Goal: Check status: Check status

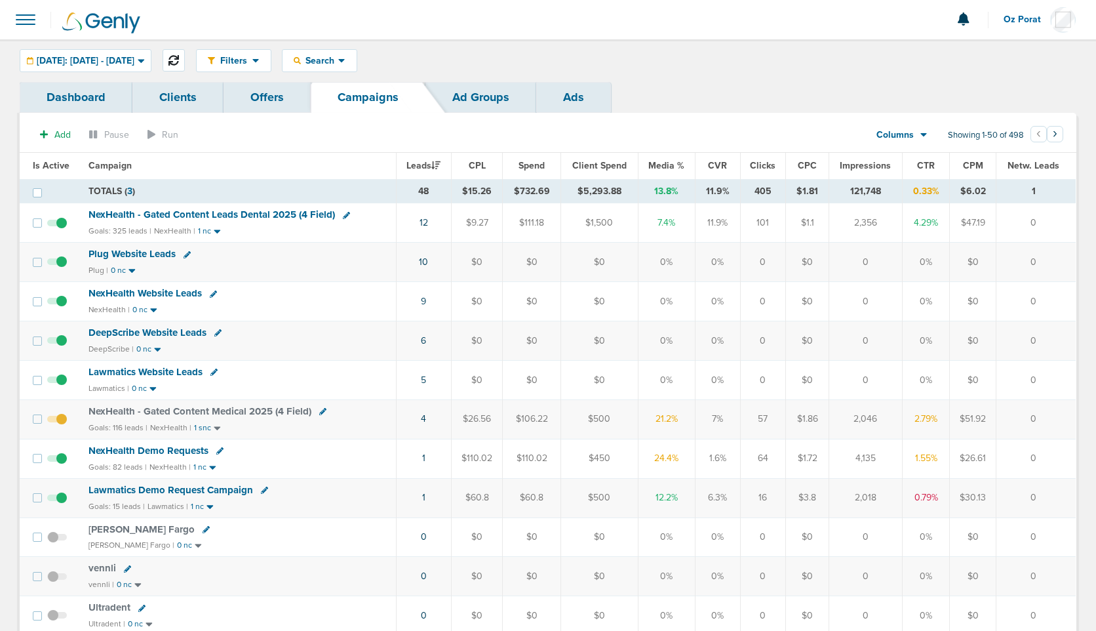
click at [179, 65] on icon at bounding box center [174, 60] width 10 height 10
click at [424, 338] on link "7" at bounding box center [423, 340] width 5 height 11
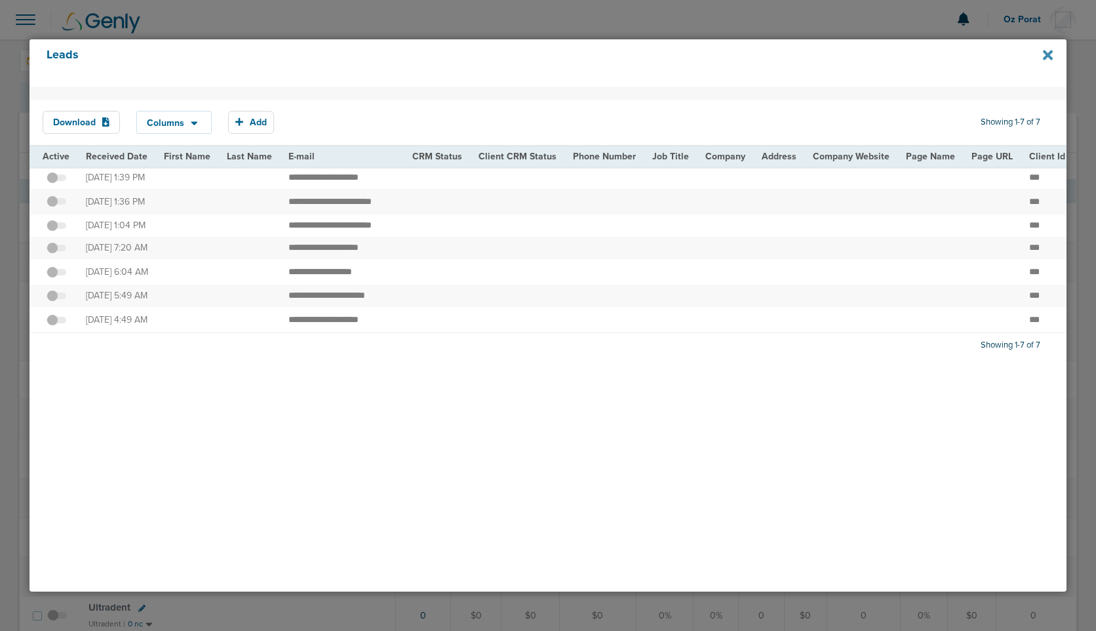
click at [1049, 60] on icon at bounding box center [1048, 55] width 10 height 14
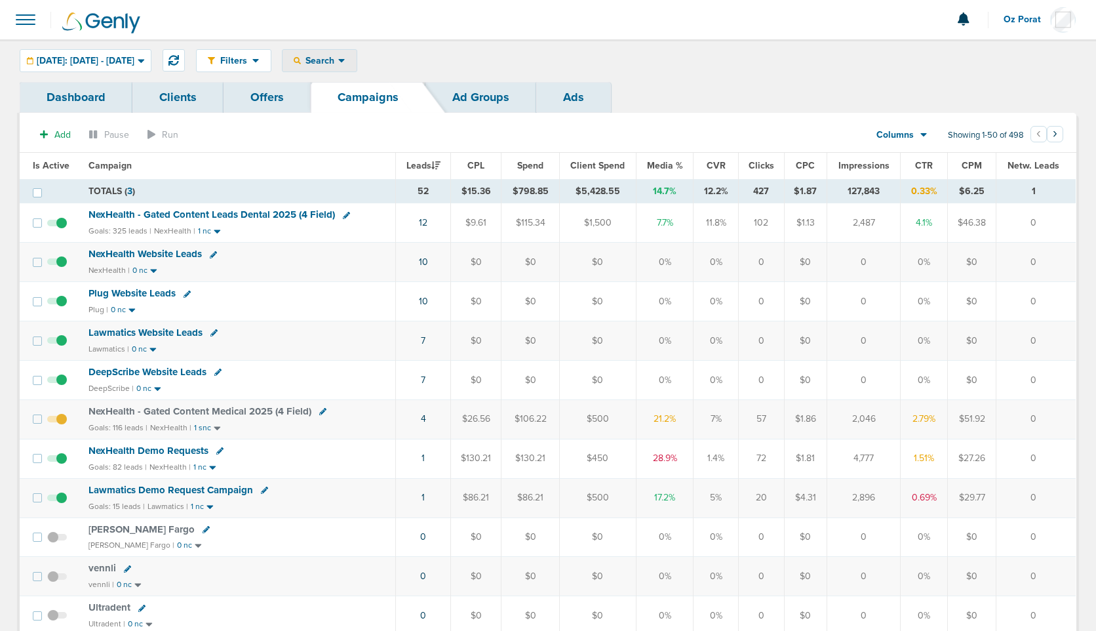
click at [345, 60] on icon at bounding box center [341, 61] width 7 height 4
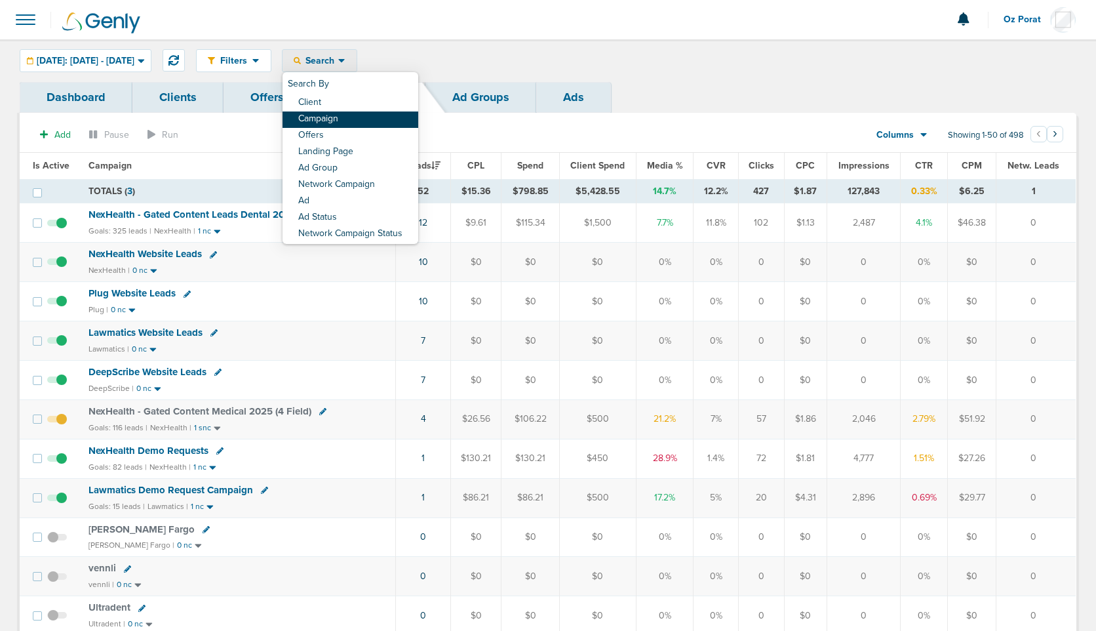
click at [381, 115] on link "Campaign" at bounding box center [351, 119] width 136 height 16
select select "cmpName"
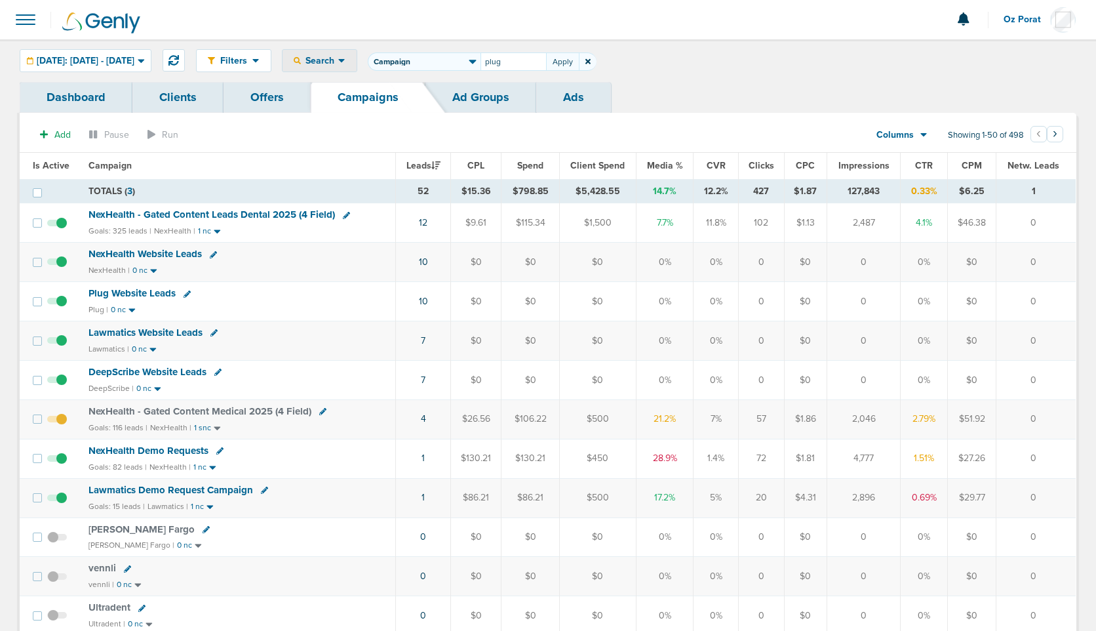
type input "plug"
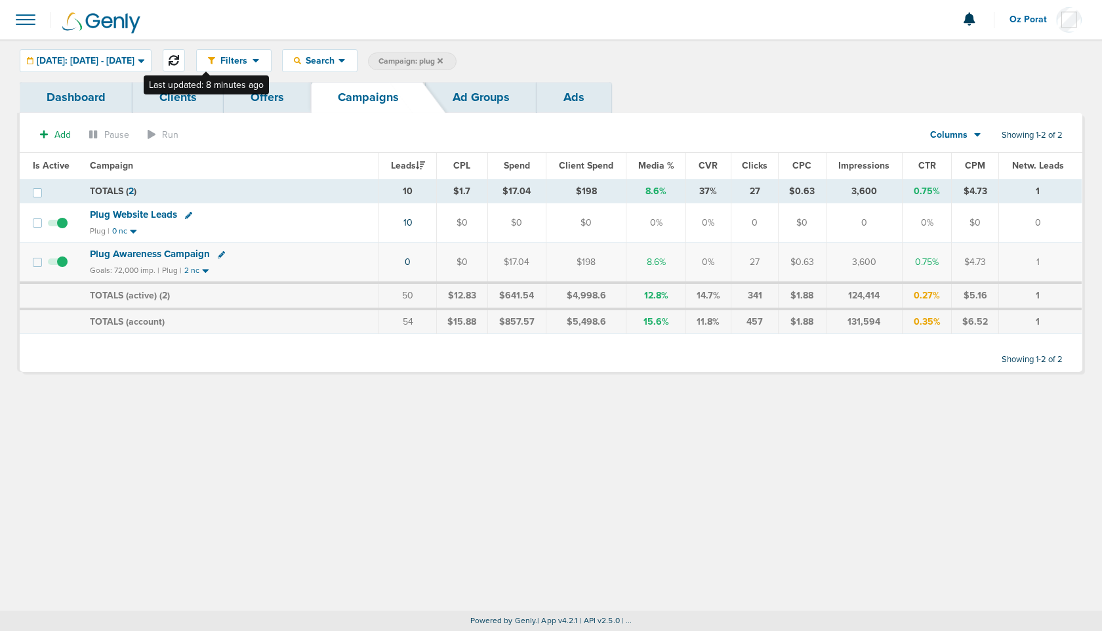
click at [179, 60] on icon at bounding box center [174, 60] width 10 height 10
click at [411, 223] on link "10" at bounding box center [406, 222] width 9 height 11
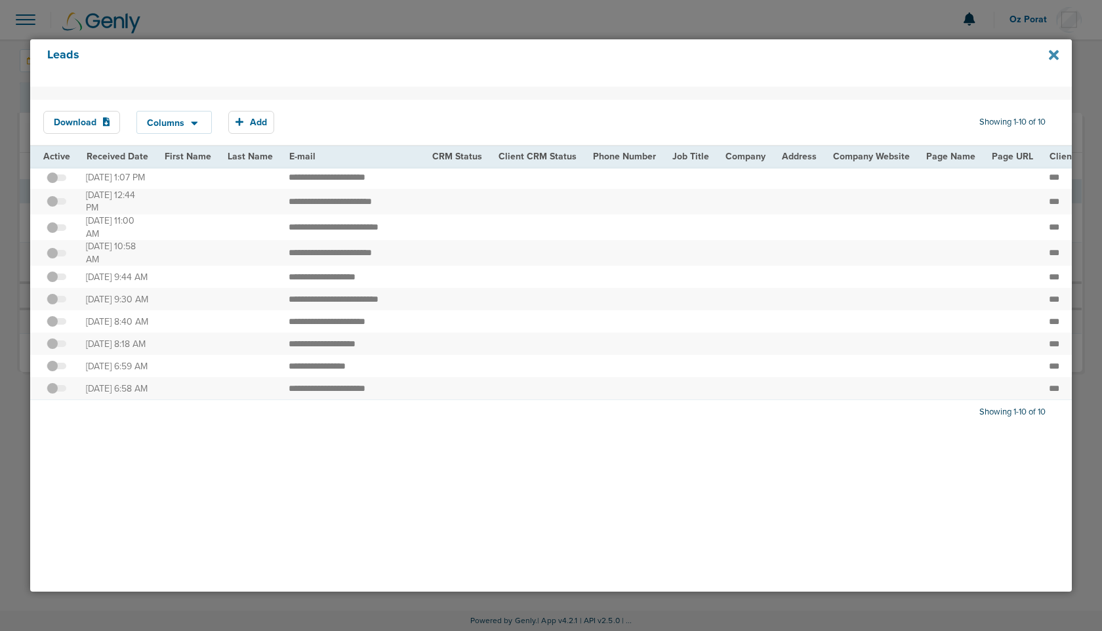
click at [1055, 54] on icon at bounding box center [1054, 55] width 10 height 10
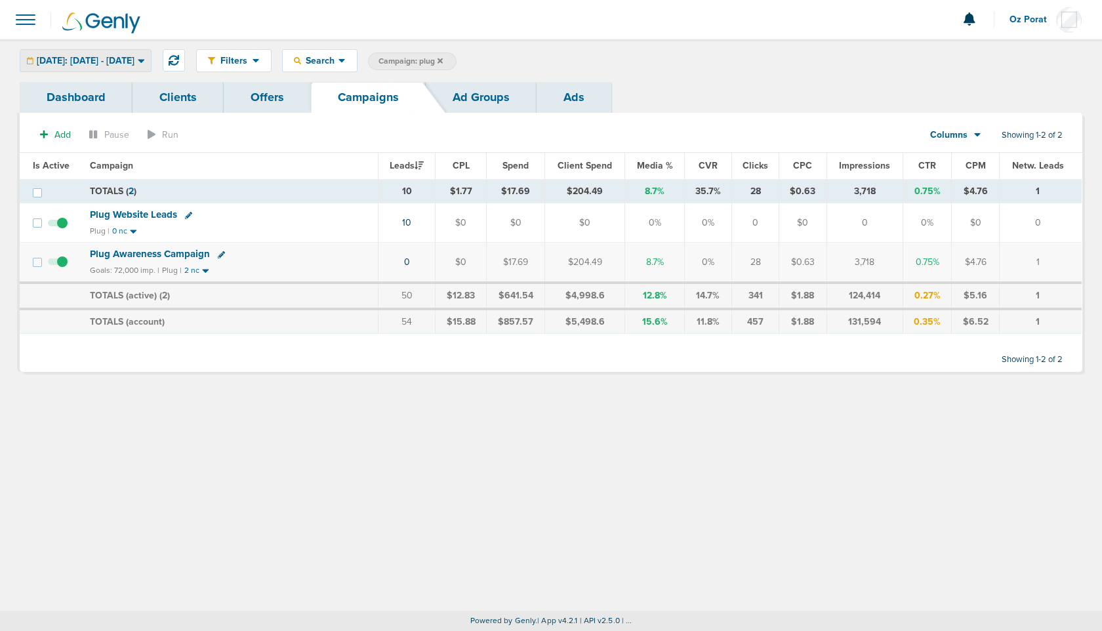
click at [102, 66] on div "Today: 08.12.2025 - 08.12.2025" at bounding box center [85, 61] width 130 height 22
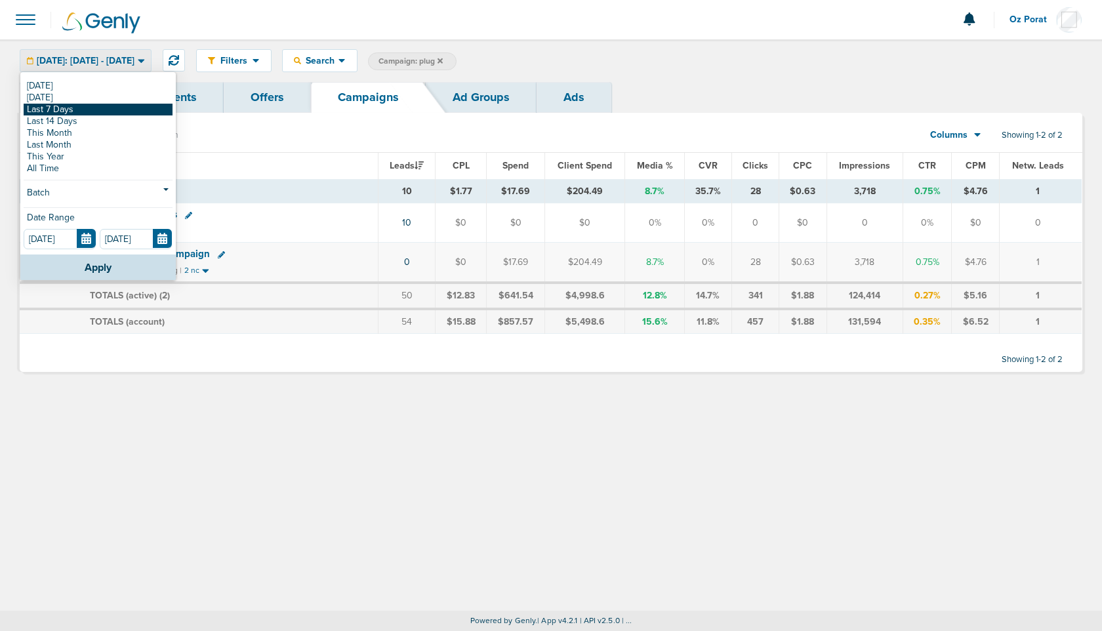
click at [89, 104] on link "Last 7 Days" at bounding box center [98, 110] width 149 height 12
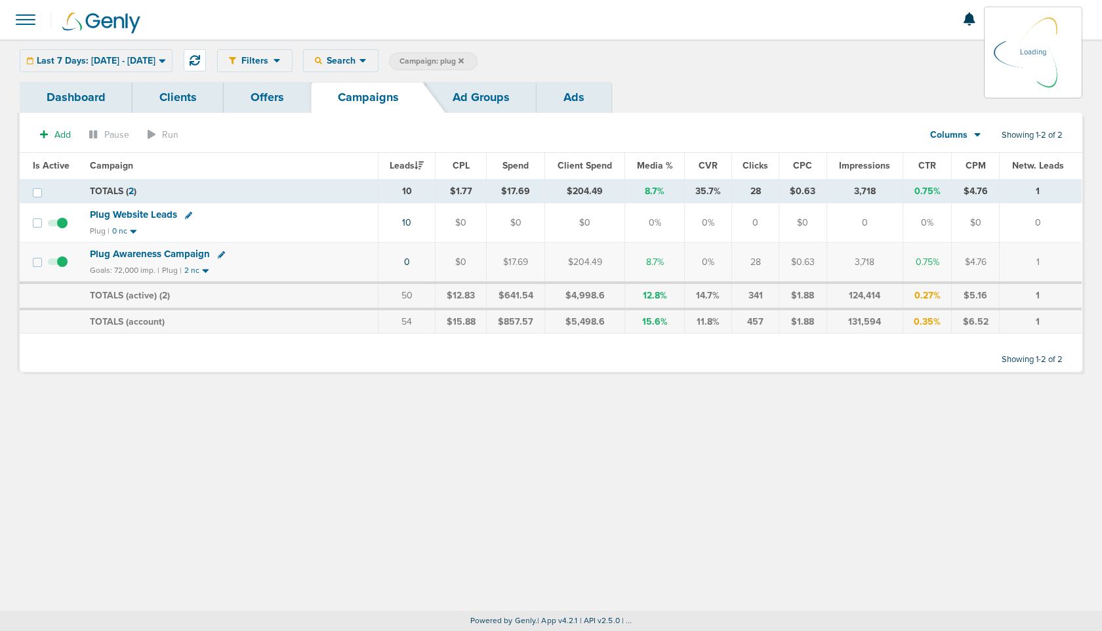
click at [89, 104] on link "Dashboard" at bounding box center [76, 97] width 113 height 31
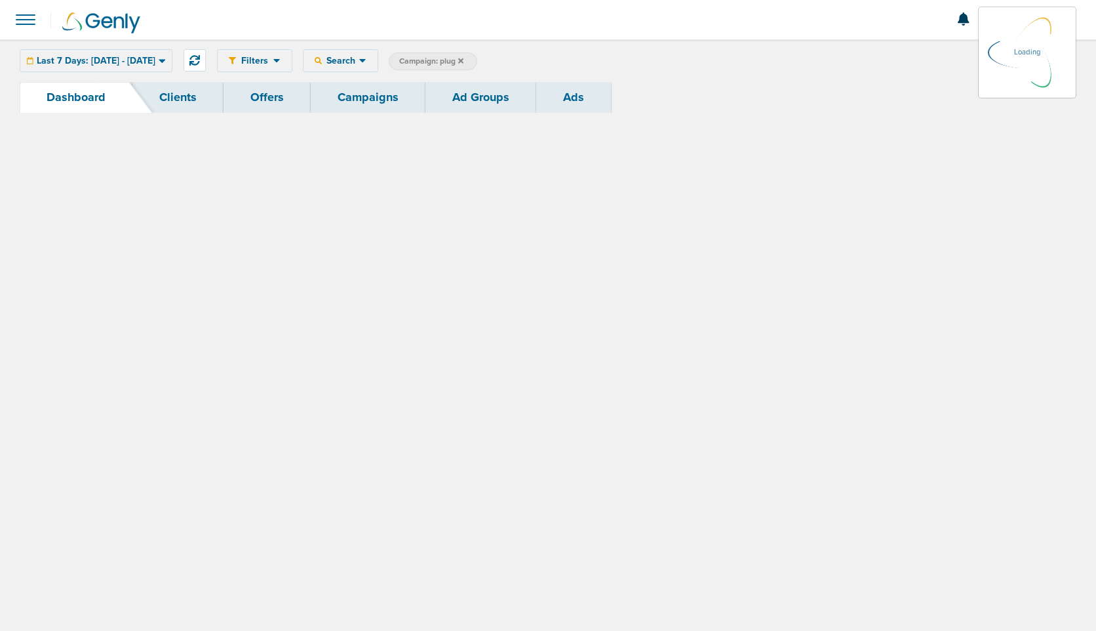
click at [117, 60] on div "Last 7 Days: 08.05.2025 - 08.12.2025 Today Yesterday Last 7 Days Last 14 Days T…" at bounding box center [96, 60] width 153 height 23
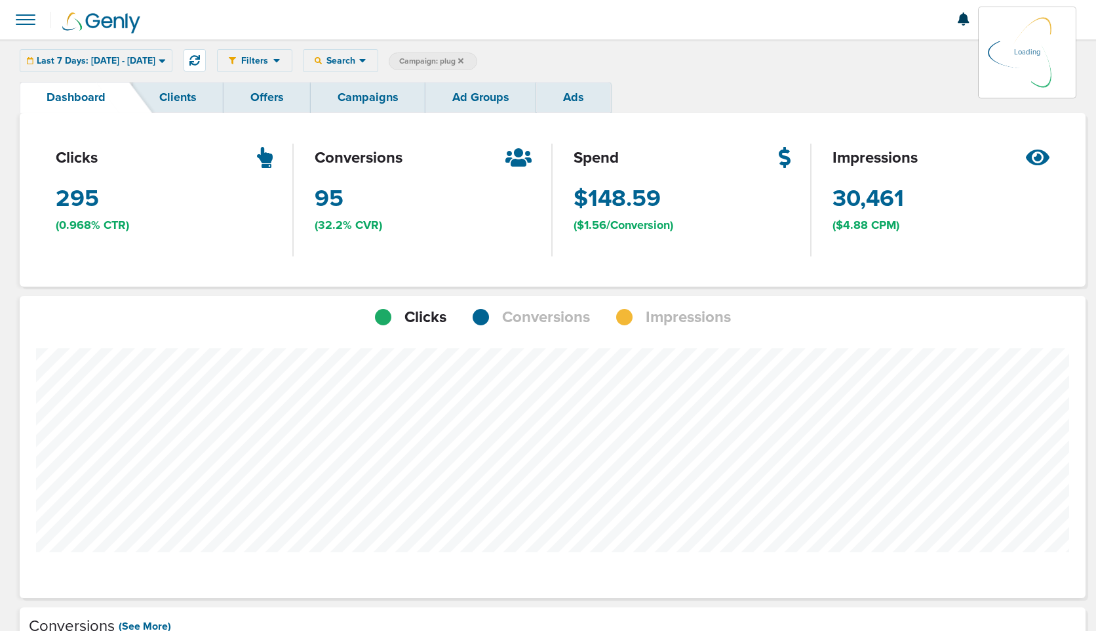
scroll to position [1021, 1057]
click at [114, 59] on span "Last 7 Days: 08.05.2025 - 08.12.2025" at bounding box center [96, 60] width 119 height 9
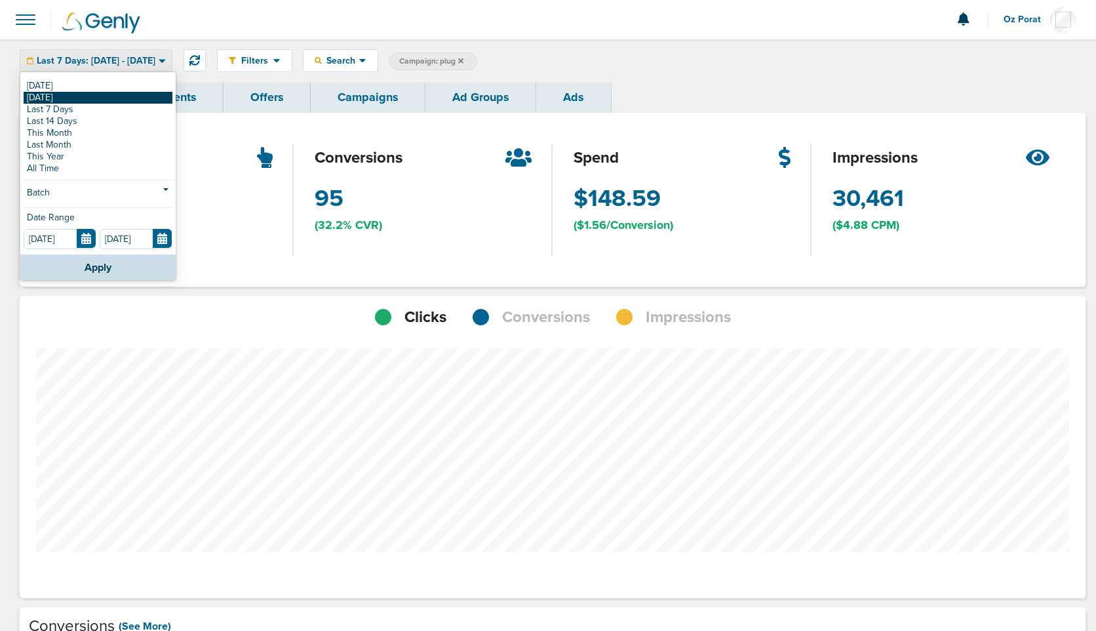
click at [79, 98] on link "[DATE]" at bounding box center [98, 98] width 149 height 12
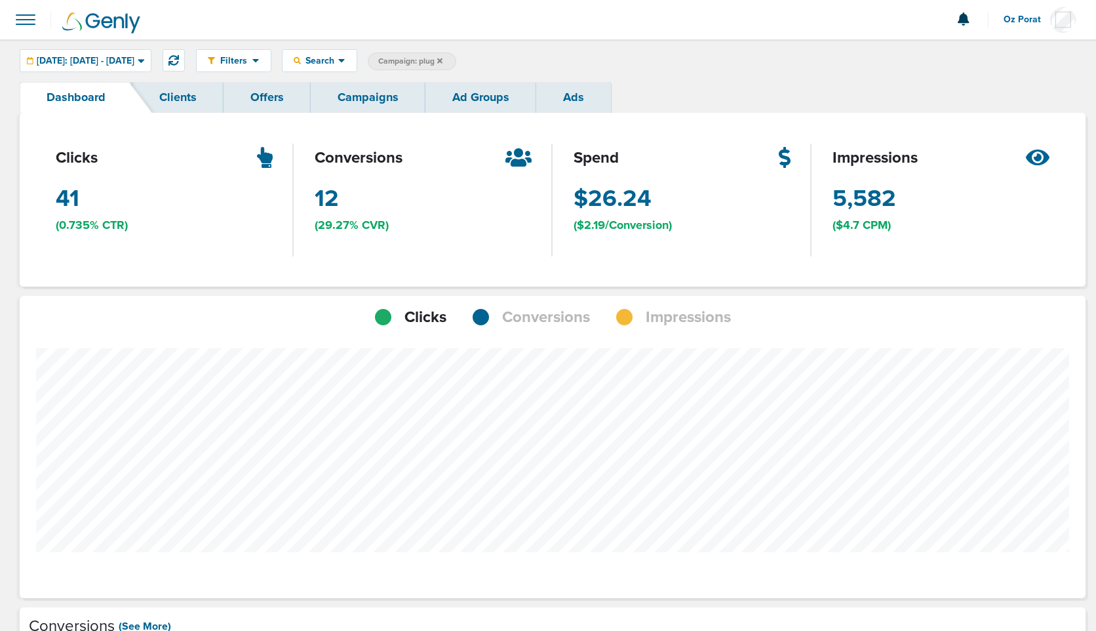
click at [549, 331] on div at bounding box center [553, 480] width 1066 height 302
click at [549, 325] on span "Conversions" at bounding box center [546, 317] width 88 height 22
click at [120, 63] on span "Yesterday: 08.11.2025 - 08.11.2025" at bounding box center [86, 60] width 98 height 9
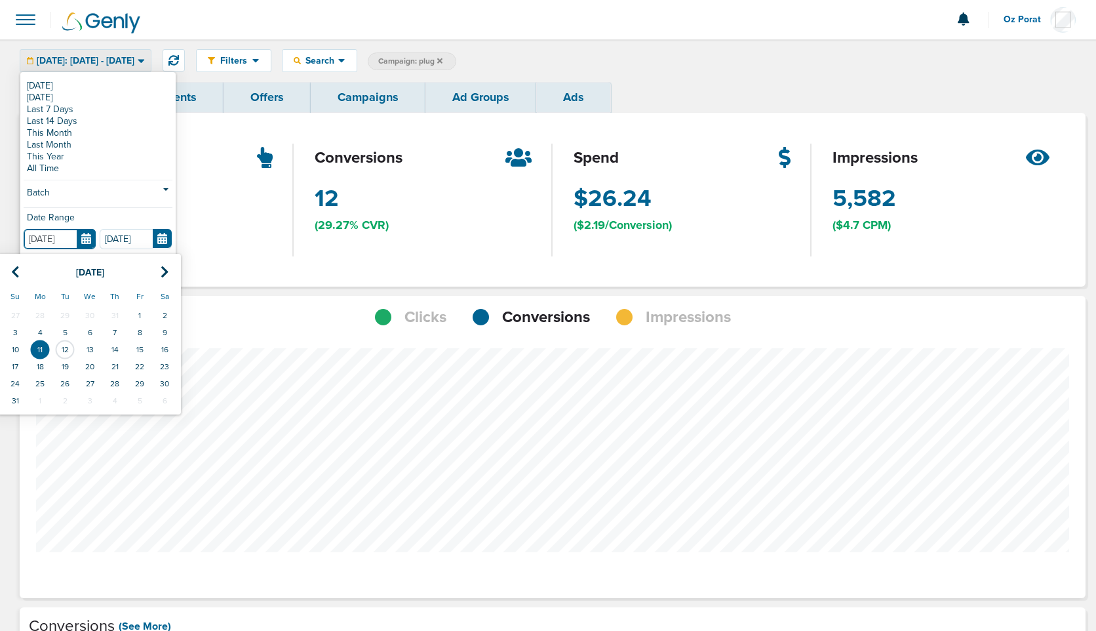
click at [90, 237] on input "08.11.2025" at bounding box center [60, 239] width 72 height 20
click at [114, 334] on td "7" at bounding box center [114, 332] width 25 height 17
type input "08.07.2025"
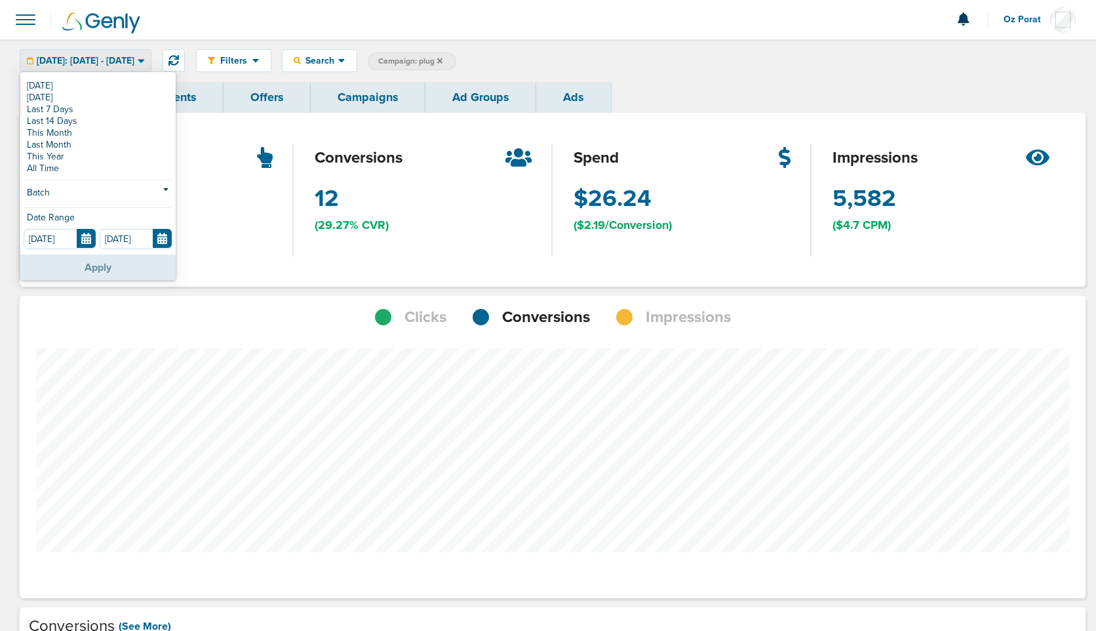
click at [110, 277] on button "Apply" at bounding box center [97, 267] width 155 height 26
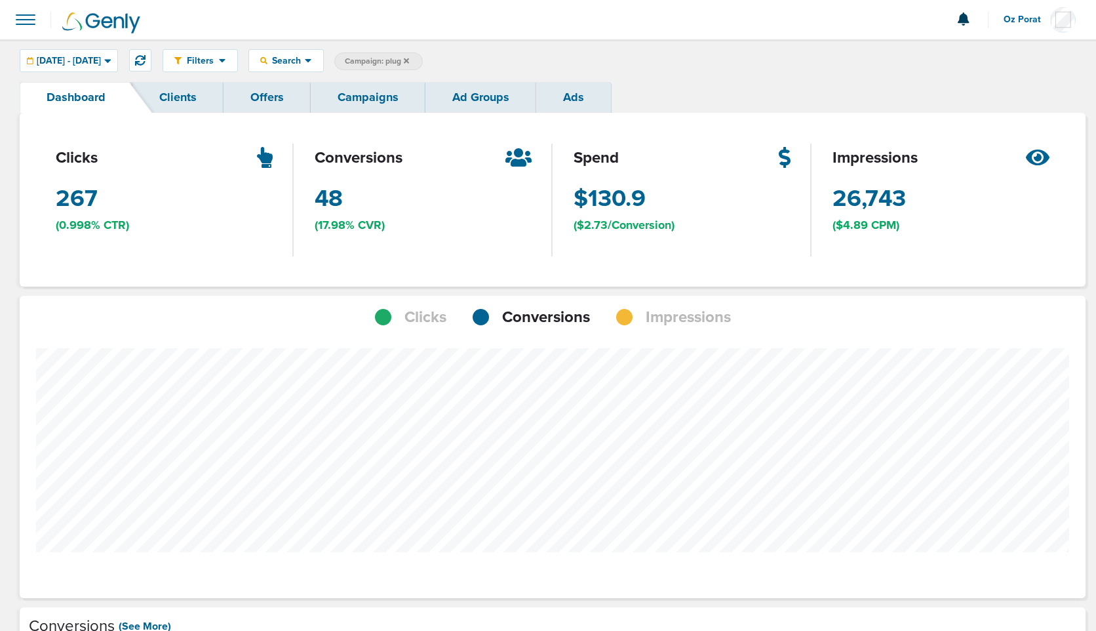
click at [372, 94] on link "Campaigns" at bounding box center [368, 97] width 115 height 31
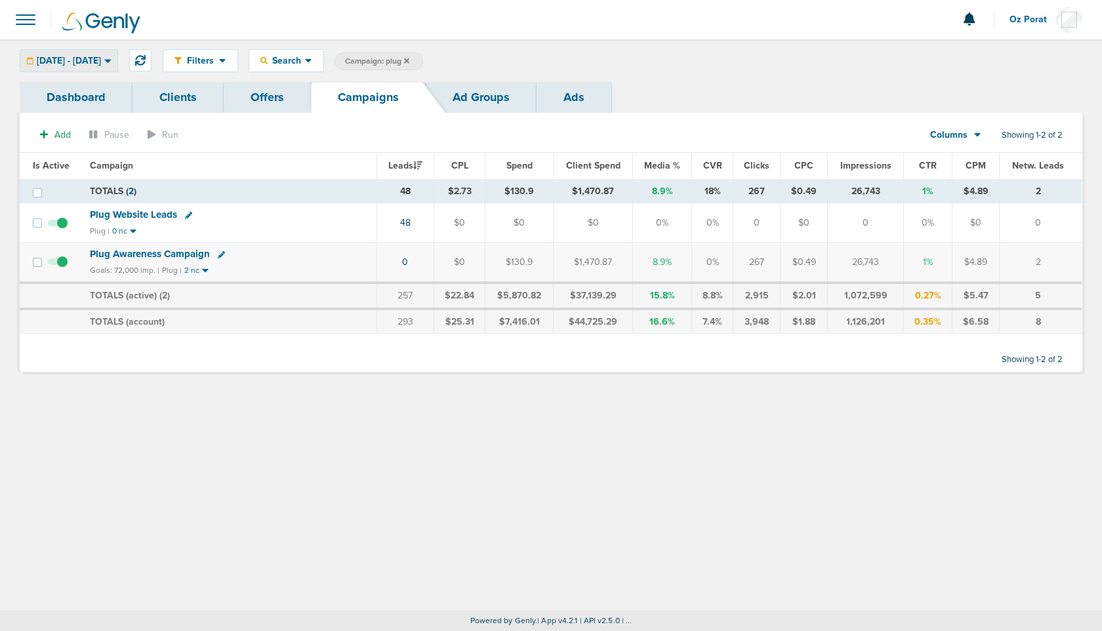
click at [66, 52] on div "08.07.2025 - 08.11.2025" at bounding box center [68, 61] width 97 height 22
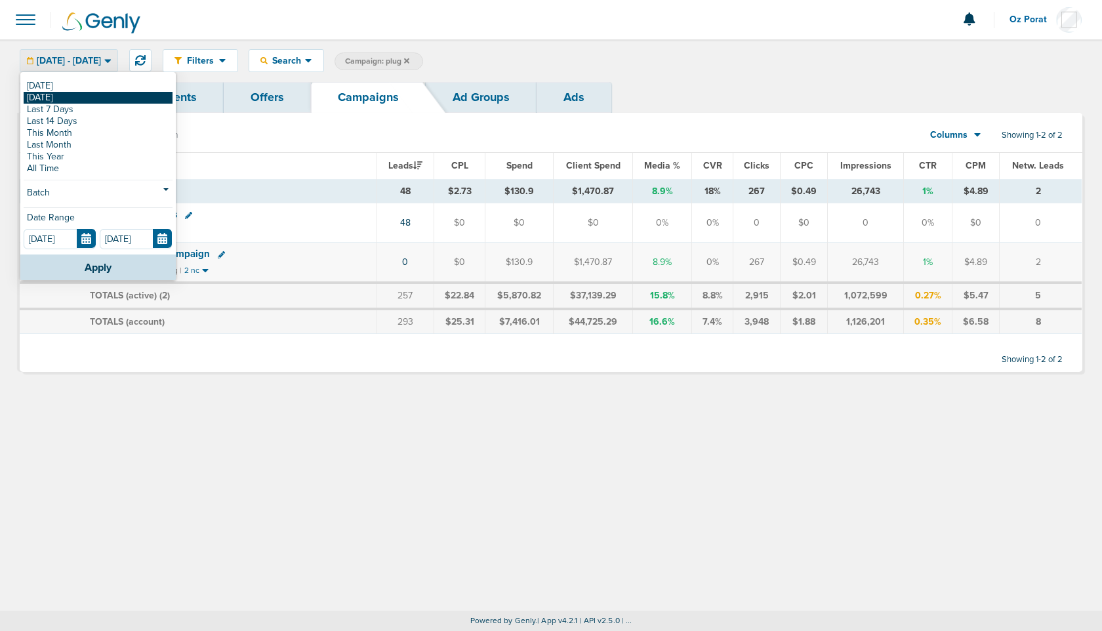
click at [65, 98] on link "[DATE]" at bounding box center [98, 98] width 149 height 12
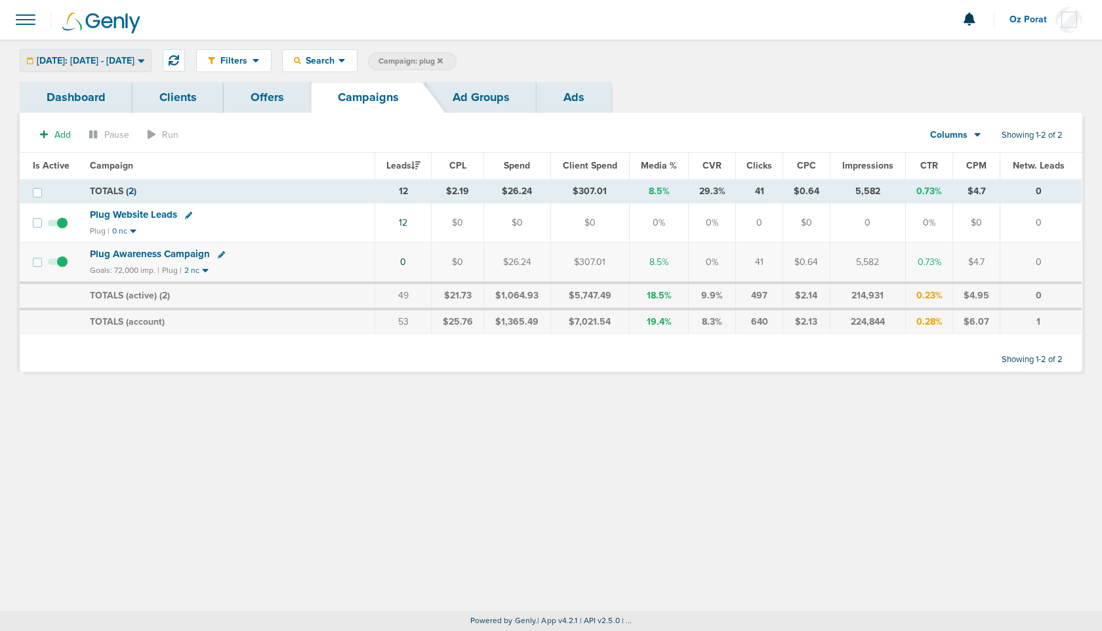
click at [100, 60] on span "Yesterday: 08.11.2025 - 08.11.2025" at bounding box center [86, 60] width 98 height 9
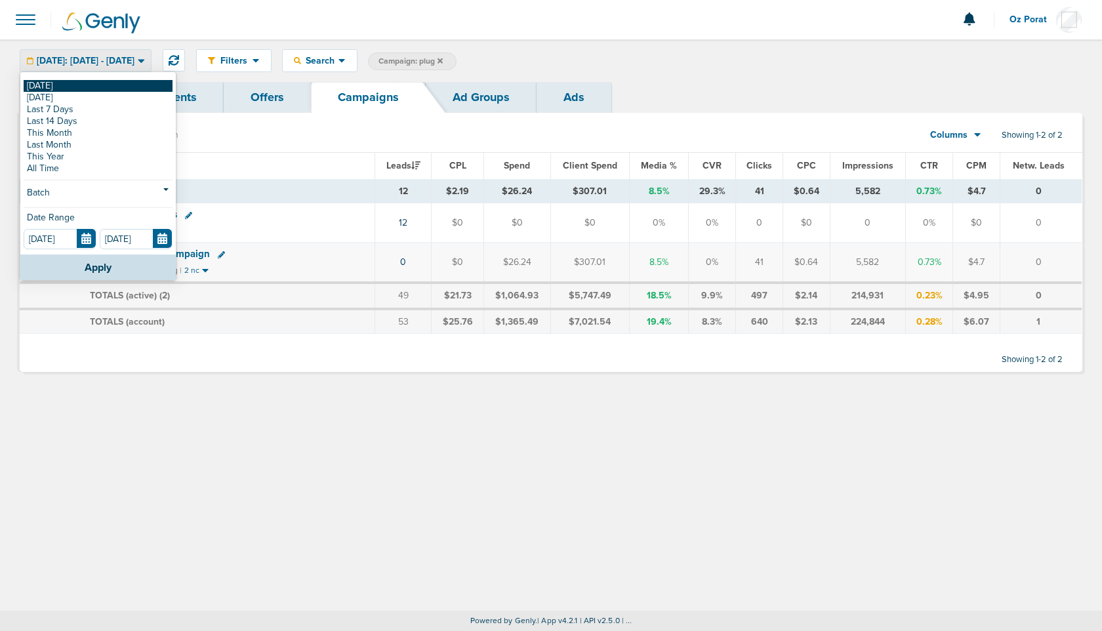
click at [81, 82] on link "[DATE]" at bounding box center [98, 86] width 149 height 12
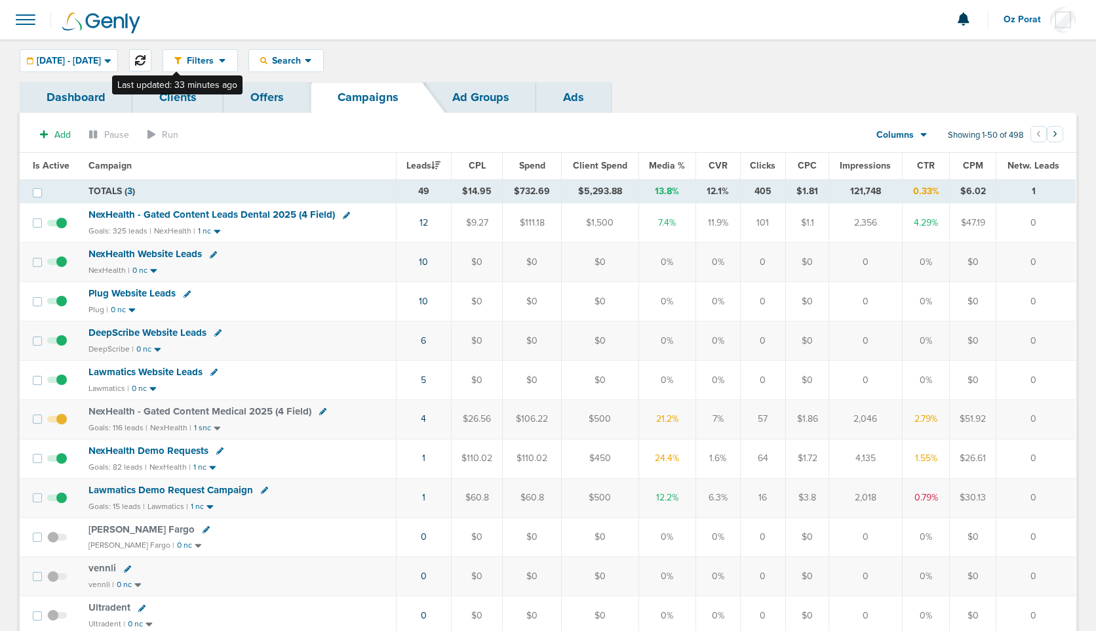
click at [146, 62] on icon at bounding box center [140, 60] width 10 height 10
click at [146, 60] on icon at bounding box center [140, 60] width 10 height 10
click at [146, 57] on icon at bounding box center [140, 60] width 10 height 10
